Goal: Check status: Check status

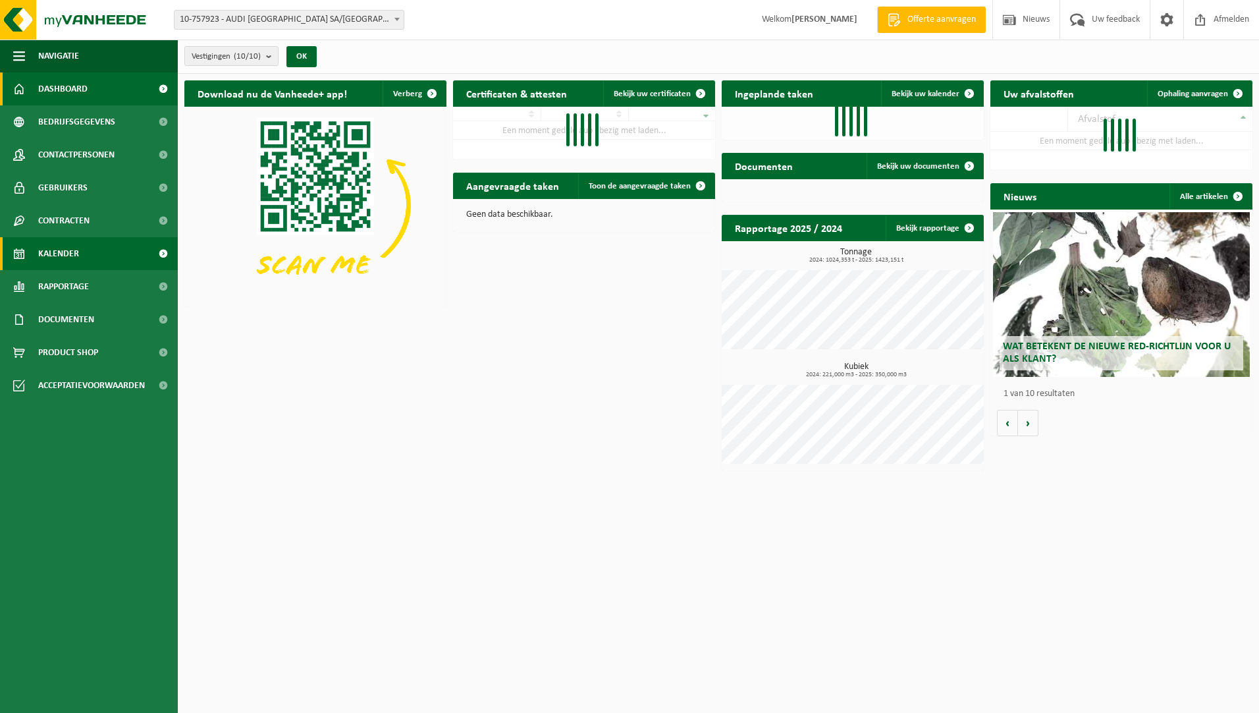
click at [74, 256] on span "Kalender" at bounding box center [58, 253] width 41 height 33
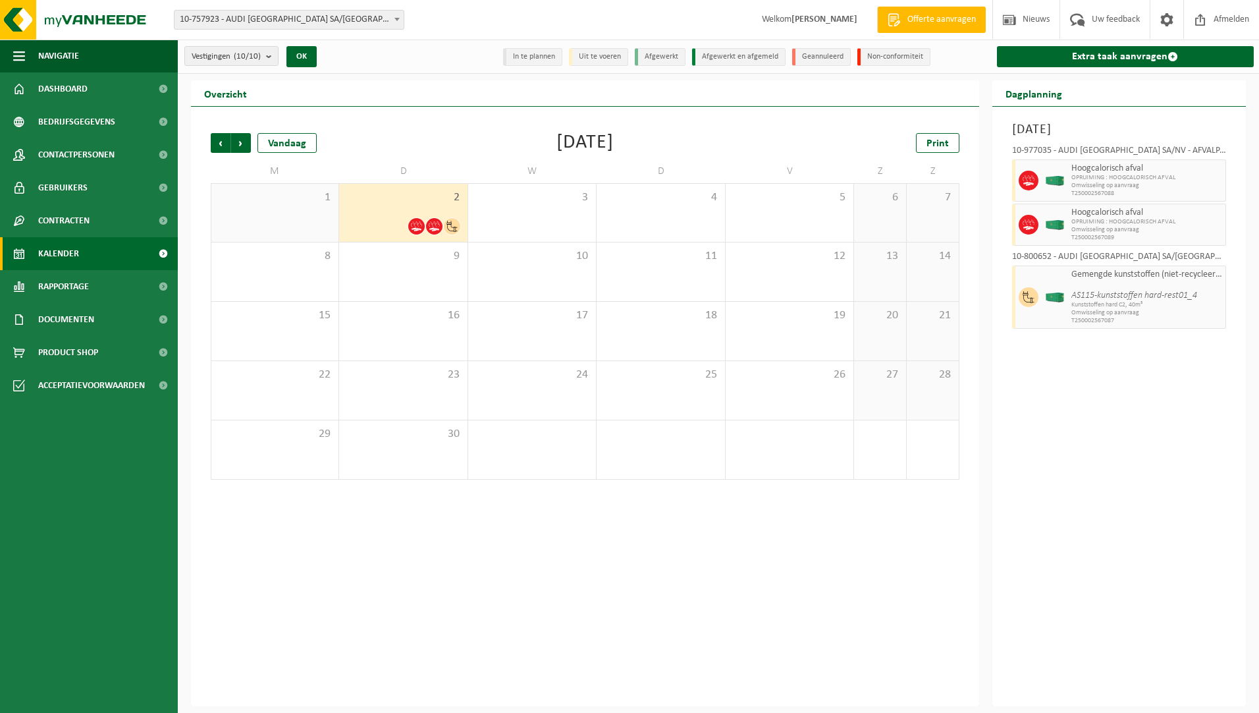
click at [261, 197] on span "1" at bounding box center [275, 197] width 114 height 14
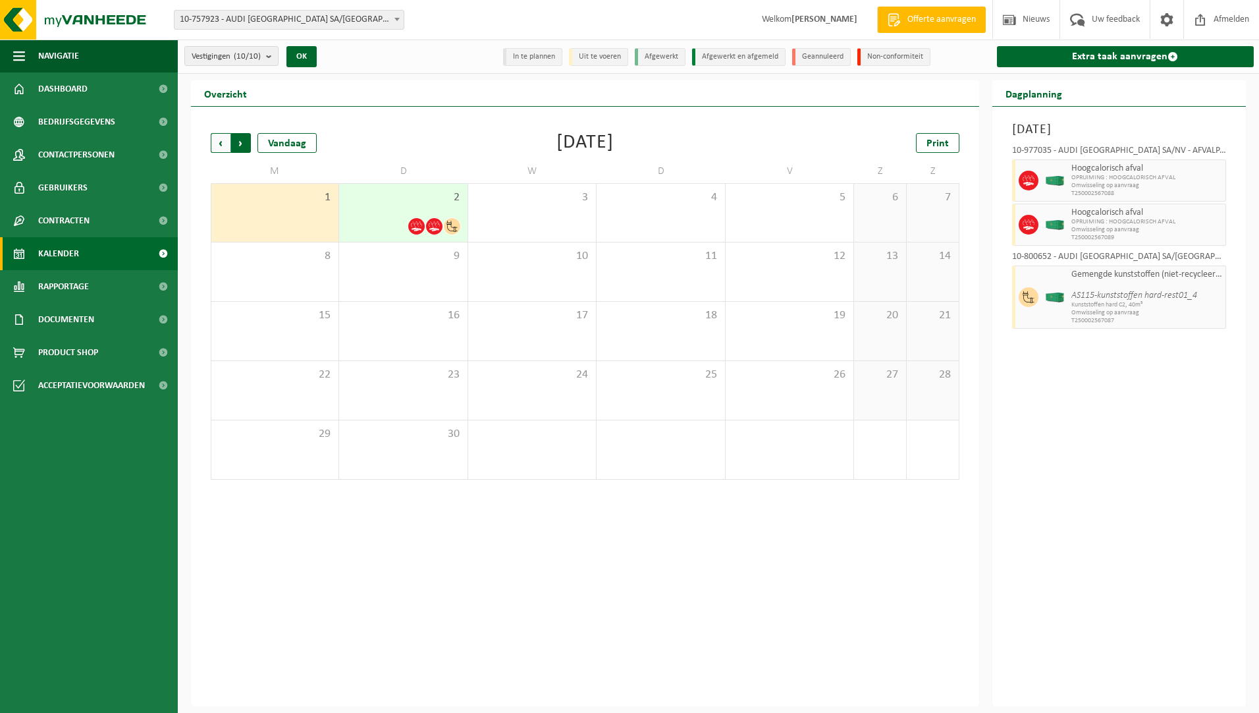
click at [221, 147] on span "Vorige" at bounding box center [221, 143] width 20 height 20
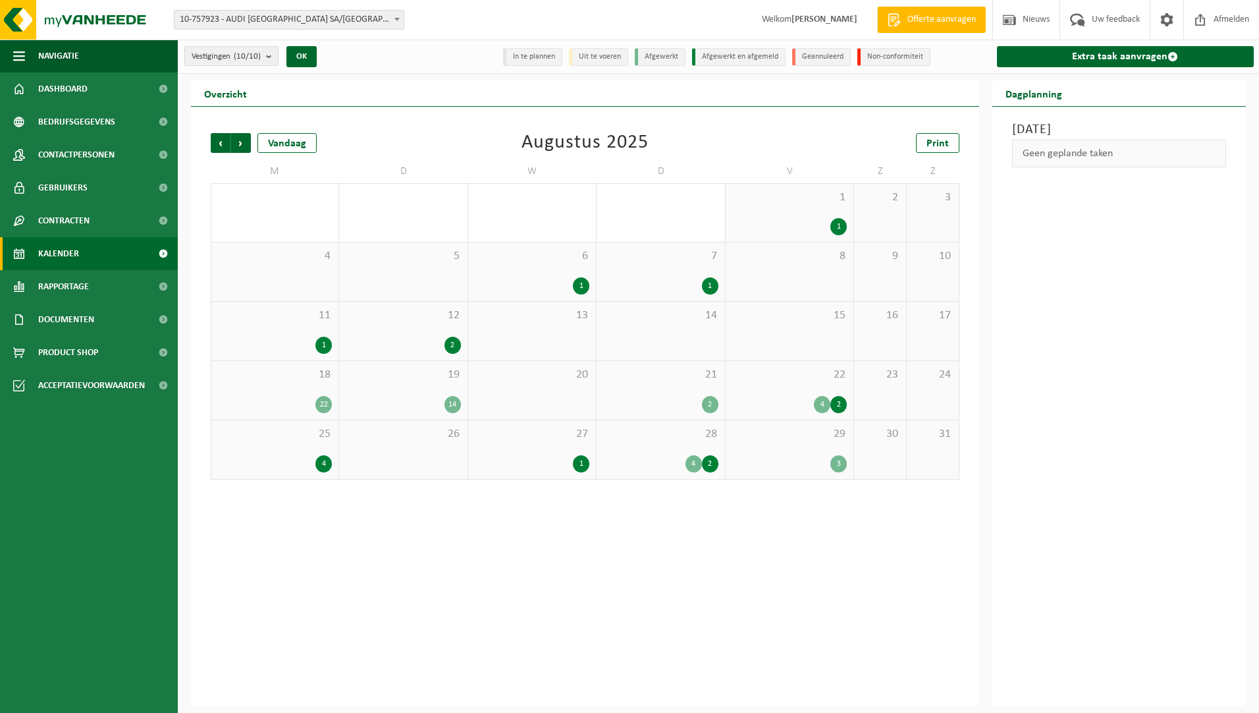
click at [645, 430] on span "28" at bounding box center [660, 434] width 115 height 14
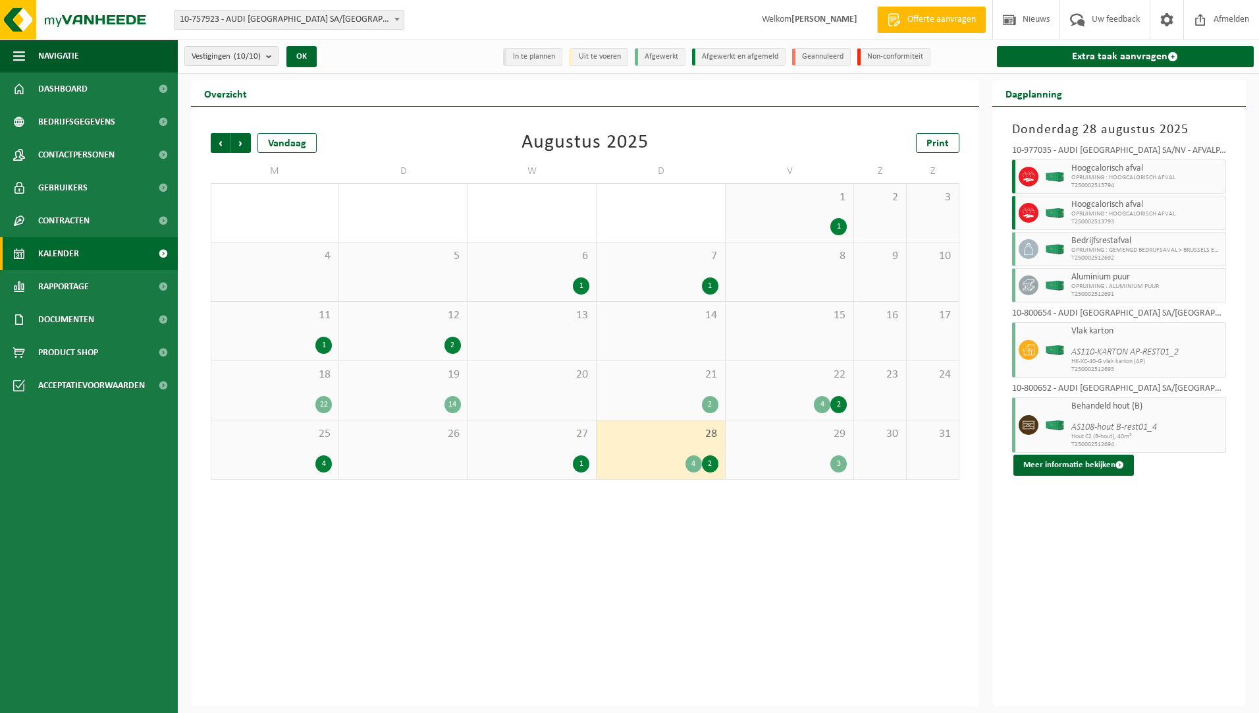
click at [760, 444] on div "29 3" at bounding box center [790, 449] width 128 height 59
